Goal: Transaction & Acquisition: Obtain resource

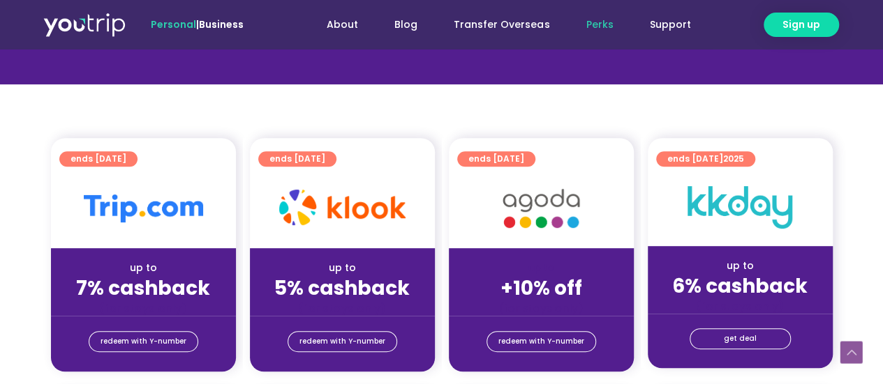
scroll to position [279, 0]
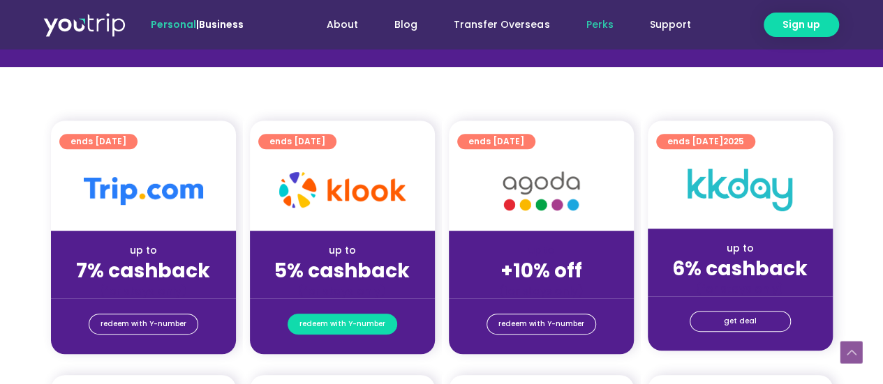
click at [365, 324] on span "redeem with Y-number" at bounding box center [342, 325] width 86 height 20
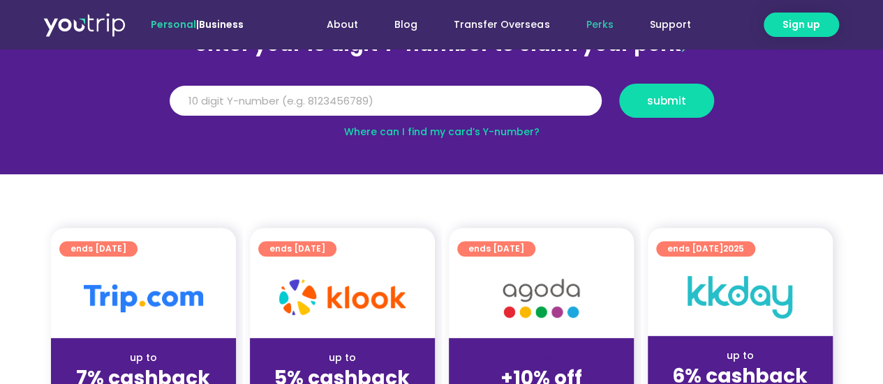
scroll to position [154, 0]
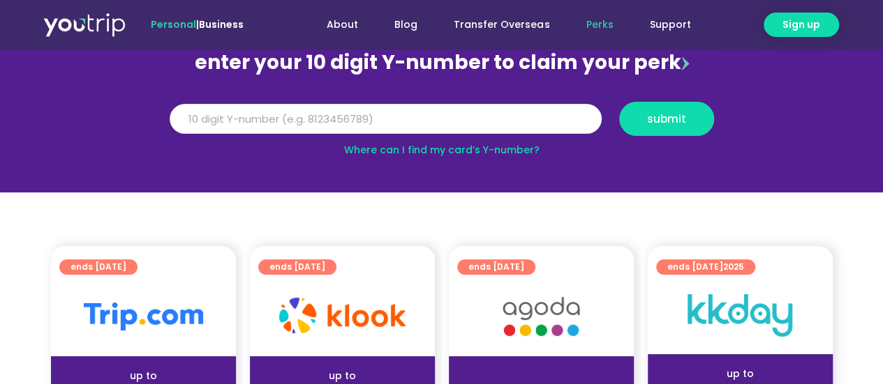
click at [218, 128] on input "Y Number" at bounding box center [386, 119] width 432 height 31
click at [370, 124] on input "Y Number" at bounding box center [386, 119] width 432 height 31
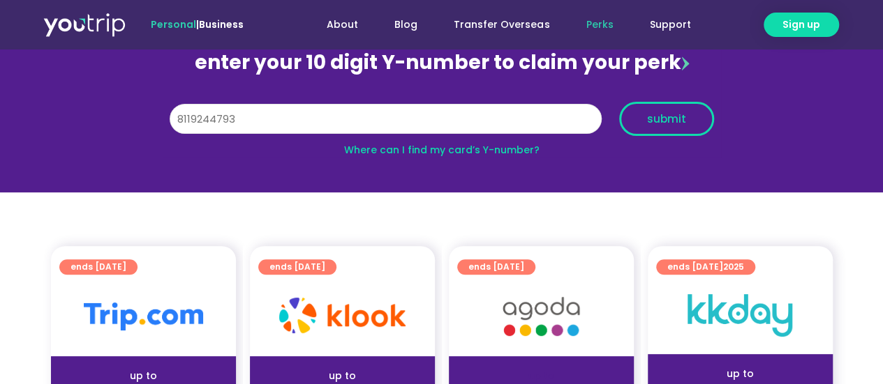
type input "8119244793"
click at [657, 126] on button "submit" at bounding box center [666, 119] width 95 height 34
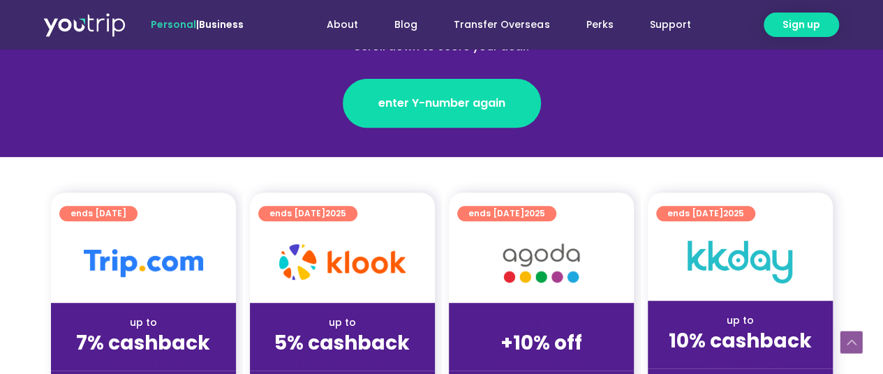
scroll to position [349, 0]
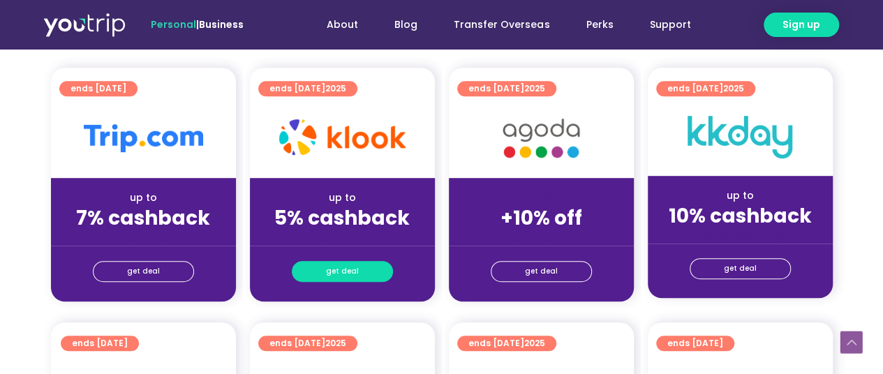
click at [365, 271] on link "get deal" at bounding box center [342, 271] width 101 height 21
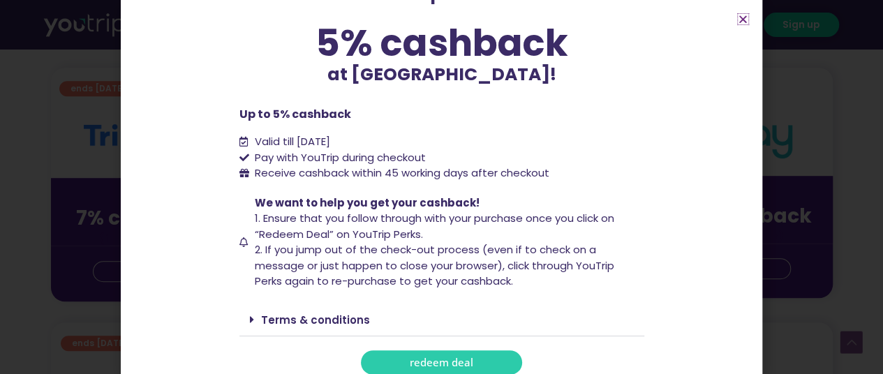
scroll to position [125, 0]
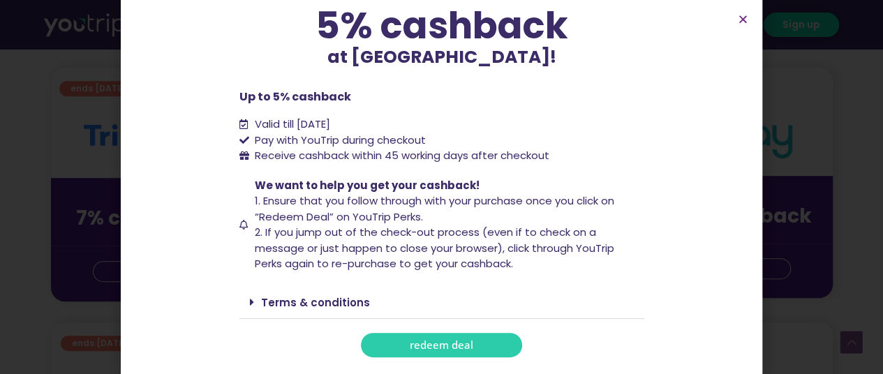
click at [435, 341] on span "redeem deal" at bounding box center [441, 345] width 63 height 10
